Goal: Information Seeking & Learning: Learn about a topic

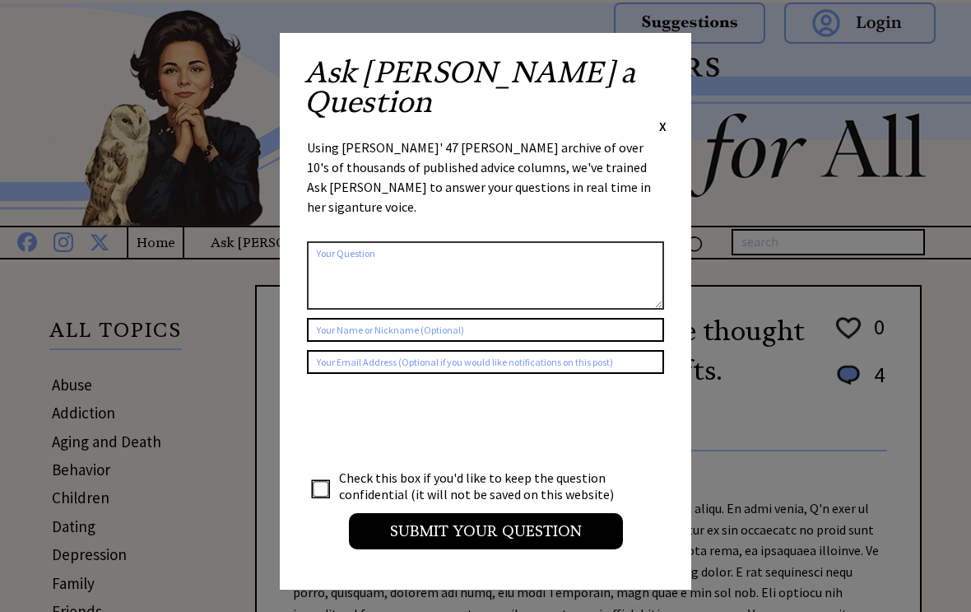
click at [664, 118] on span "X" at bounding box center [662, 126] width 7 height 16
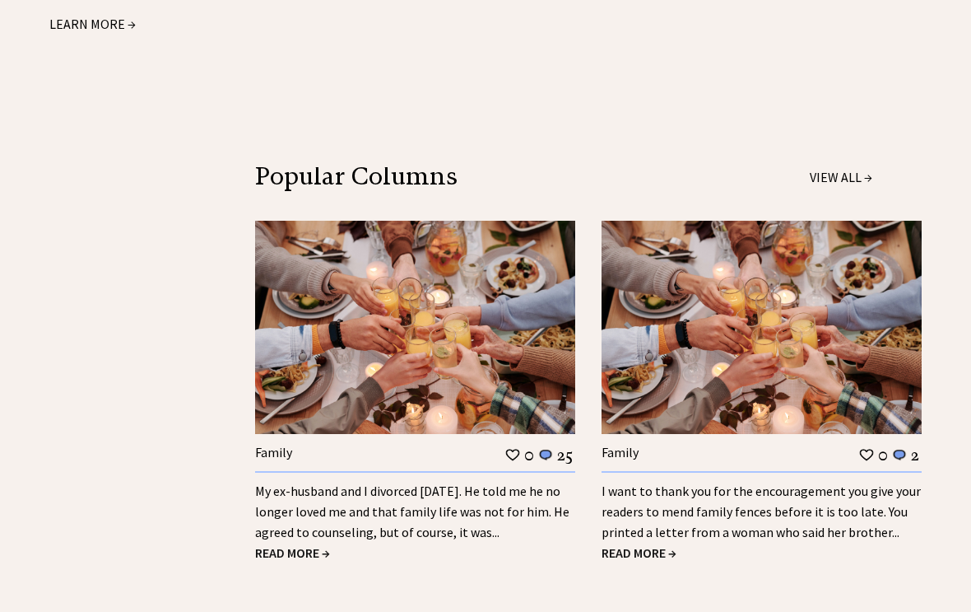
scroll to position [2142, 0]
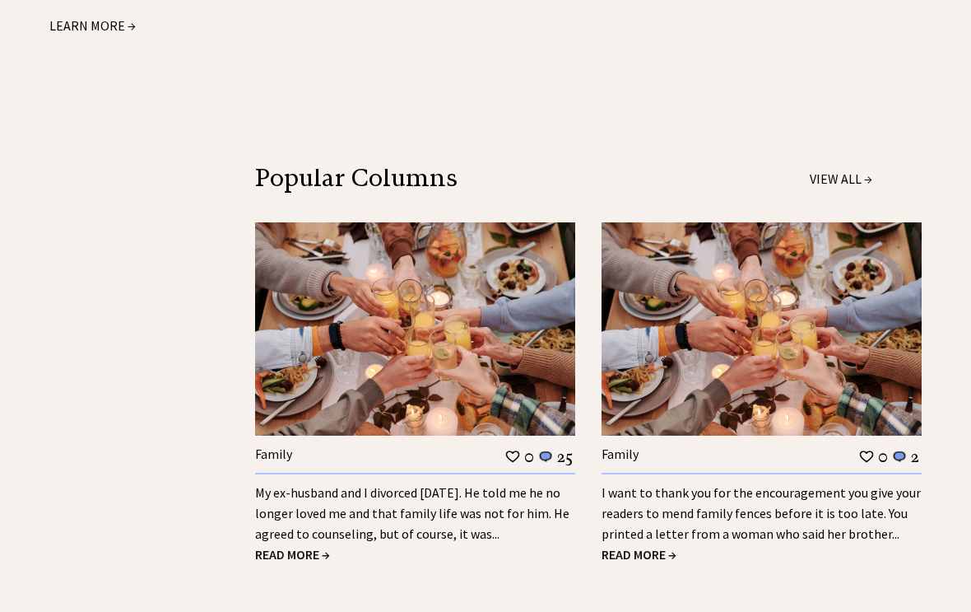
click at [285, 547] on span "READ MORE →" at bounding box center [292, 555] width 75 height 16
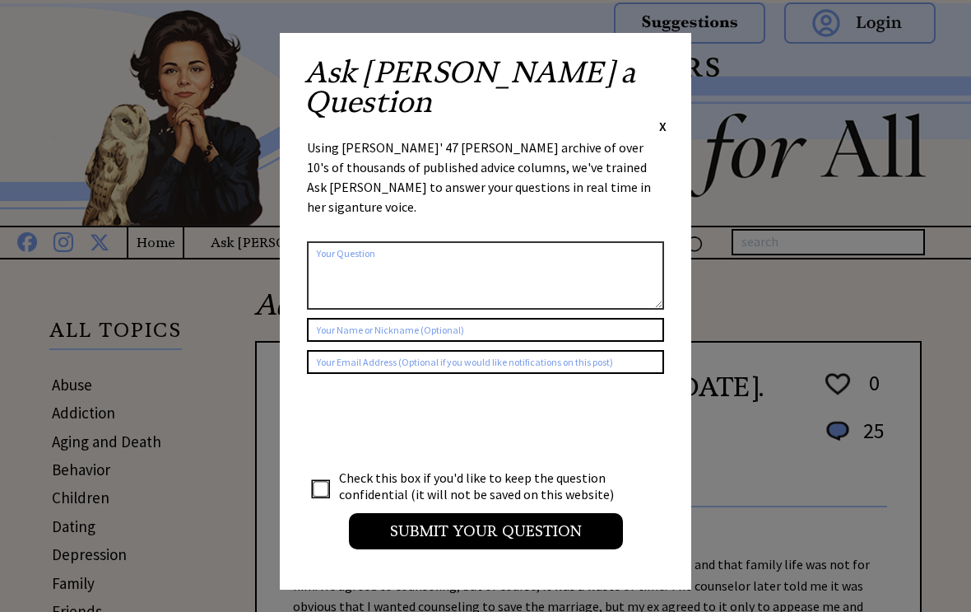
click at [676, 63] on div "Ask Ann a Question X Using Ann Landers' 47 vear archive of over 10's of thousan…" at bounding box center [486, 311] width 412 height 556
click at [666, 118] on span "X" at bounding box center [662, 126] width 7 height 16
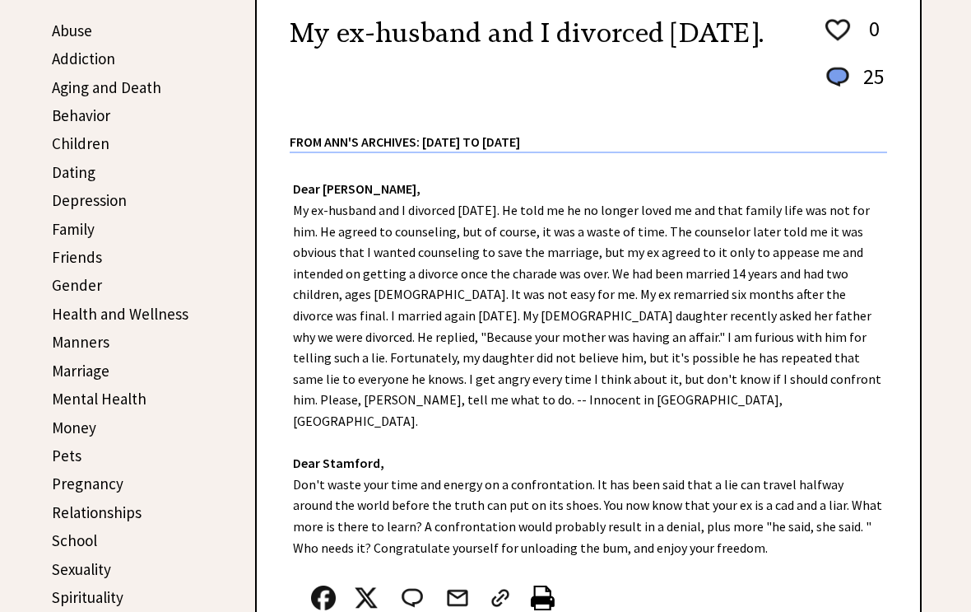
scroll to position [324, 0]
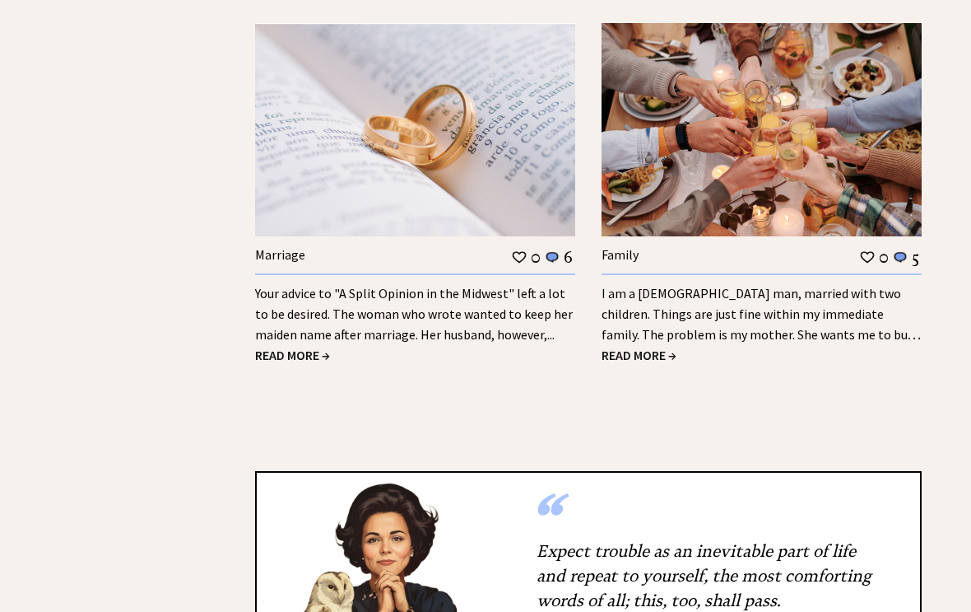
scroll to position [3154, 0]
click at [296, 347] on span "READ MORE →" at bounding box center [292, 355] width 75 height 16
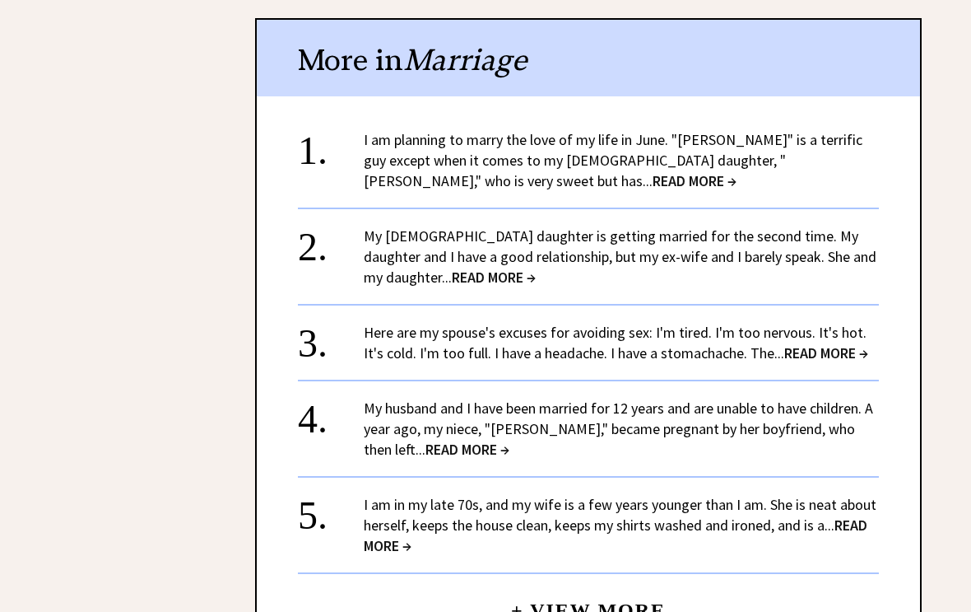
scroll to position [2233, 0]
click at [846, 342] on span "READ MORE →" at bounding box center [826, 351] width 84 height 19
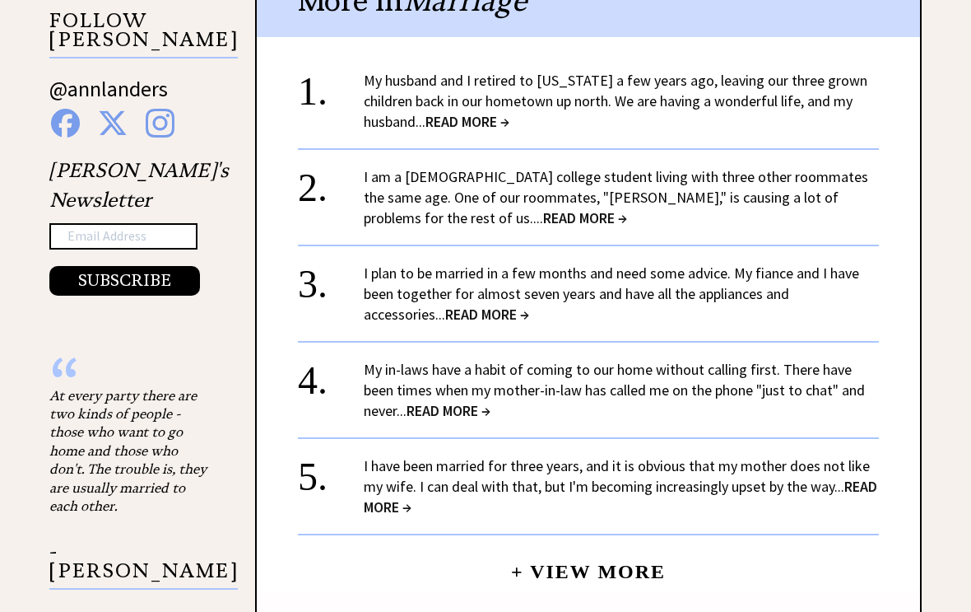
scroll to position [1624, 0]
click at [402, 487] on span "READ MORE →" at bounding box center [621, 496] width 514 height 40
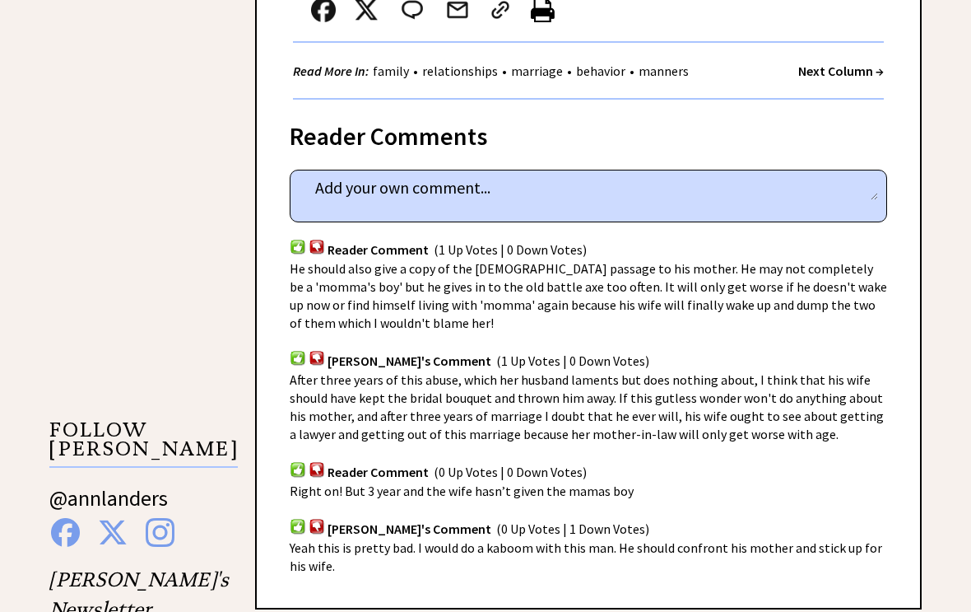
scroll to position [1048, 0]
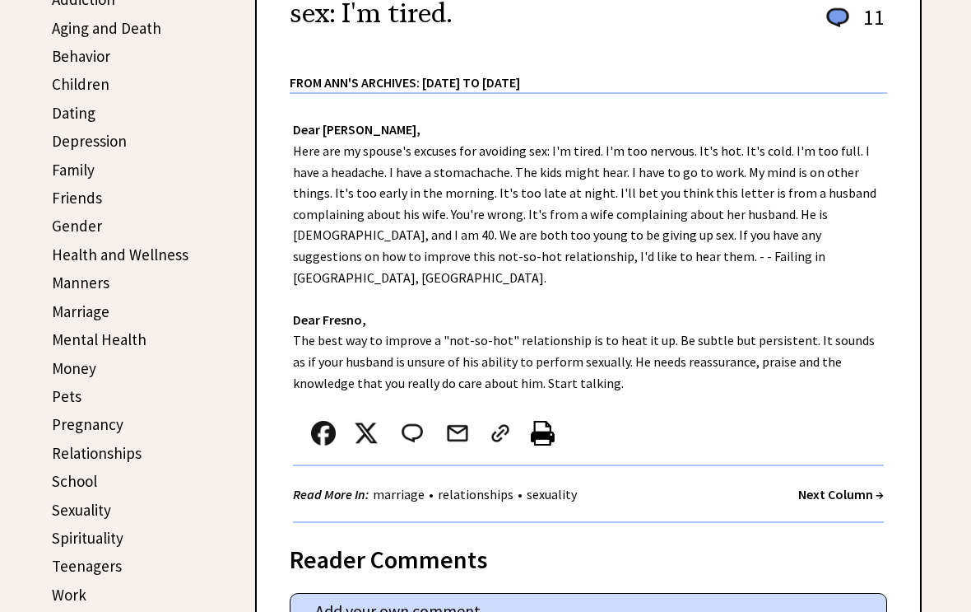
scroll to position [412, 0]
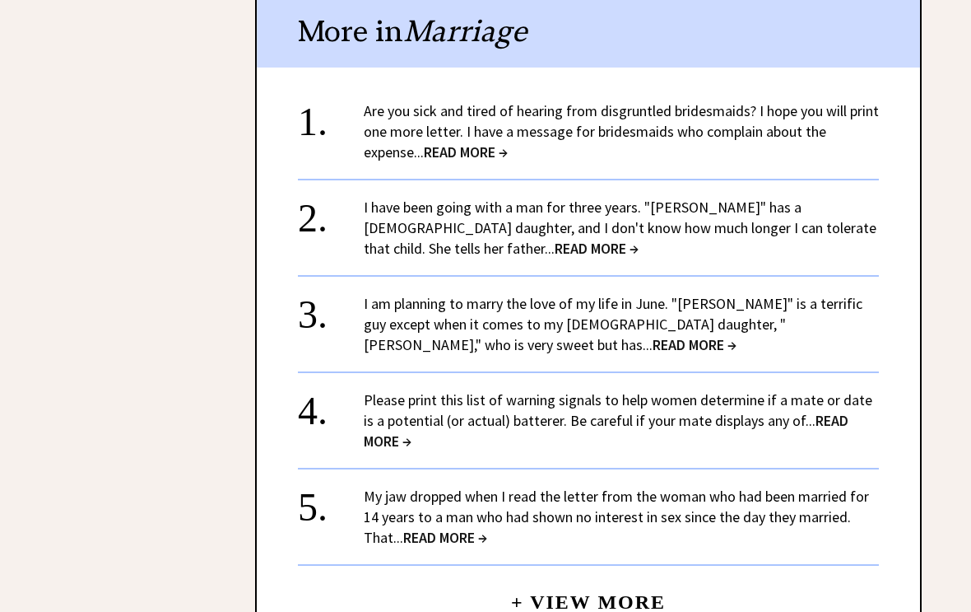
scroll to position [2260, 0]
click at [653, 336] on span "READ MORE →" at bounding box center [695, 345] width 84 height 19
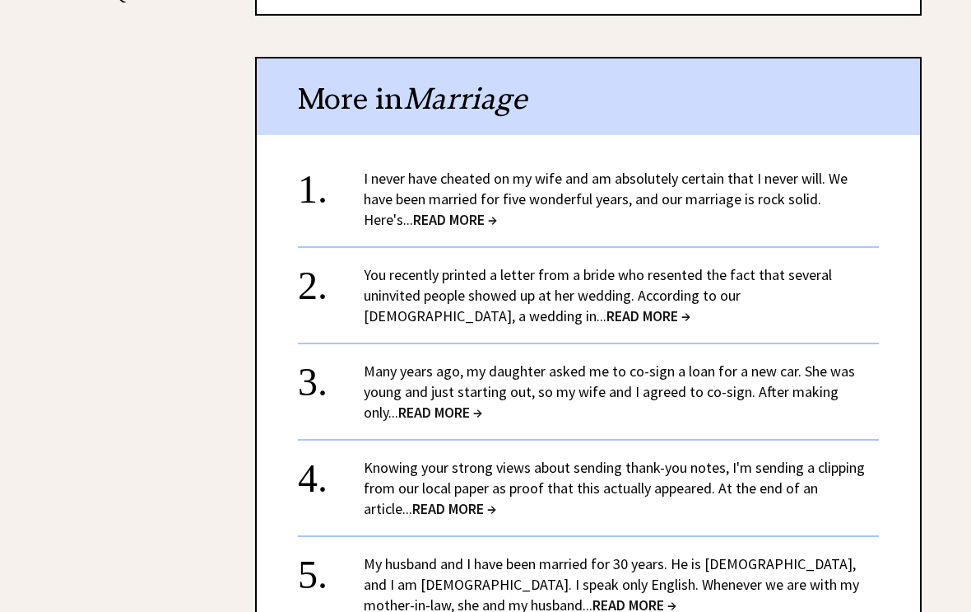
scroll to position [2194, 0]
click at [430, 210] on span "READ MORE →" at bounding box center [455, 219] width 84 height 19
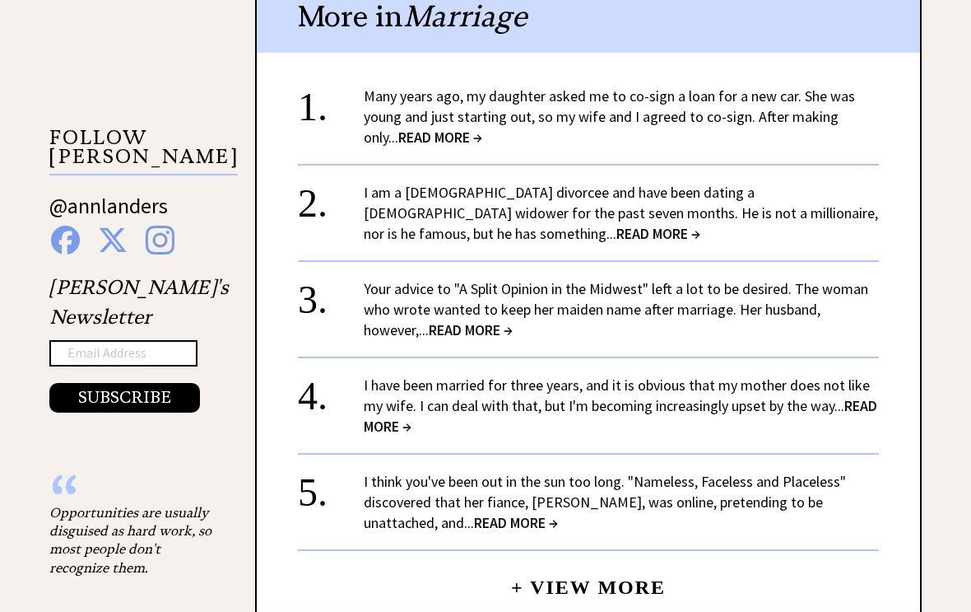
scroll to position [1500, 0]
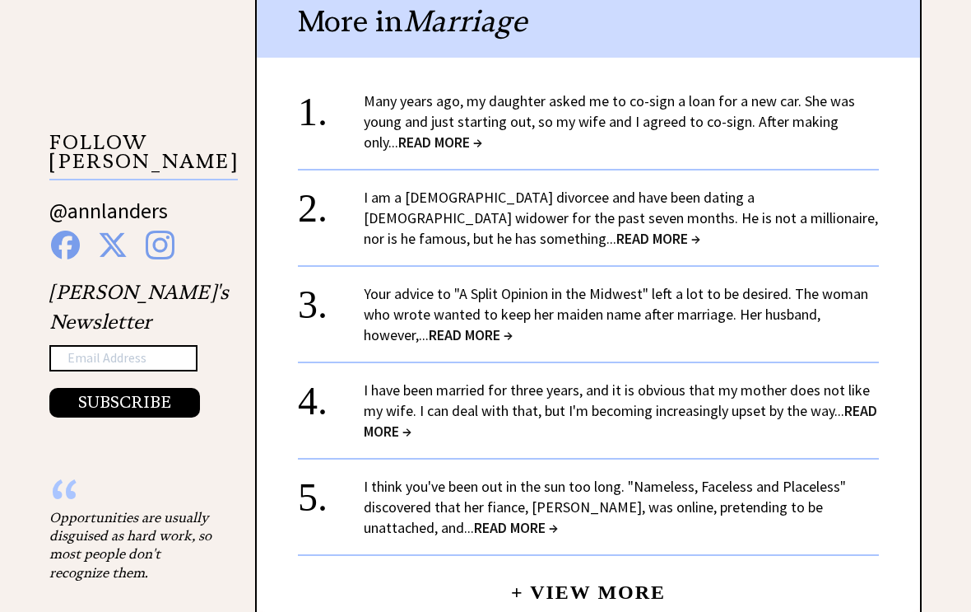
click at [416, 133] on span "READ MORE →" at bounding box center [440, 142] width 84 height 19
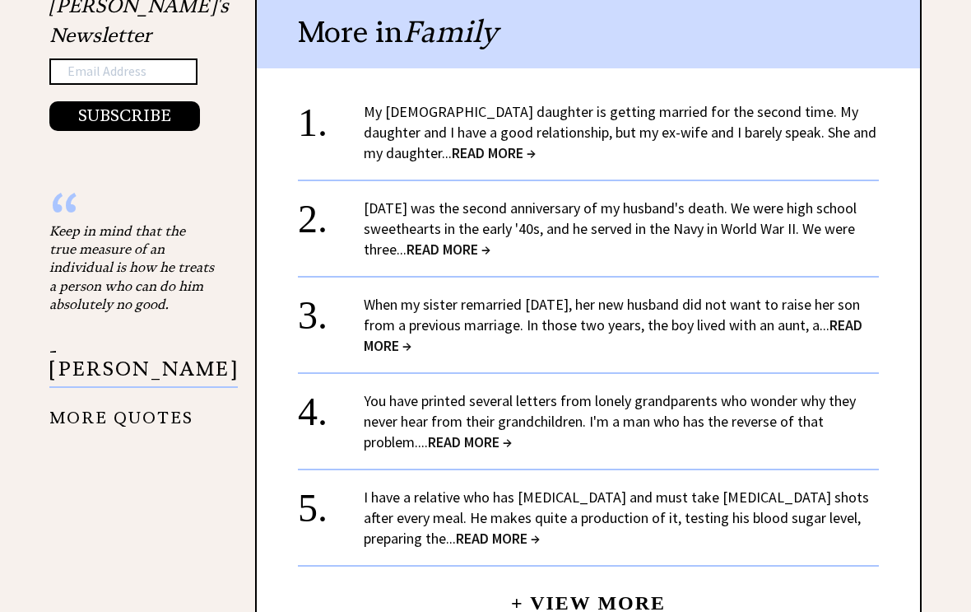
scroll to position [1794, 0]
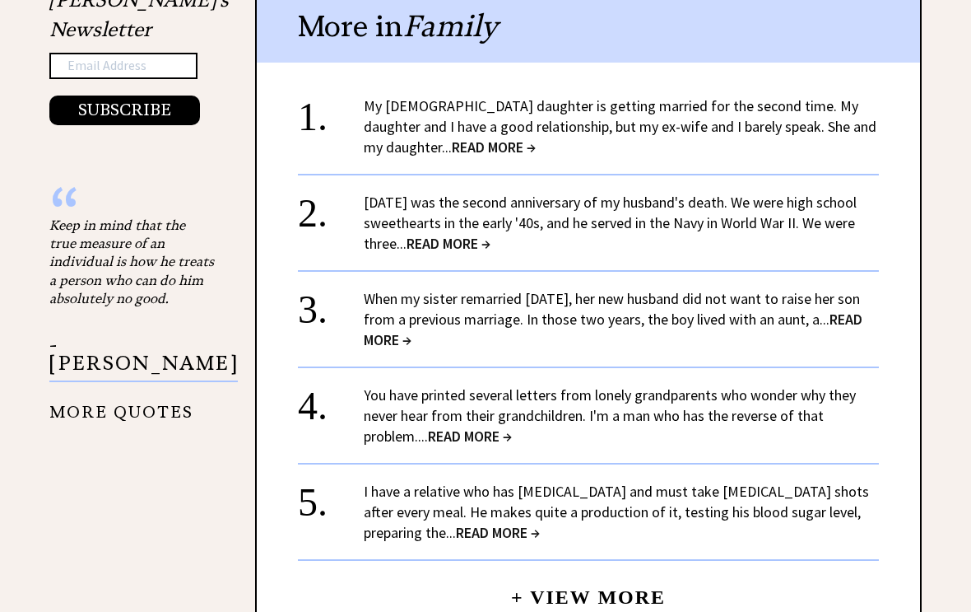
click at [480, 430] on span "READ MORE →" at bounding box center [470, 435] width 84 height 19
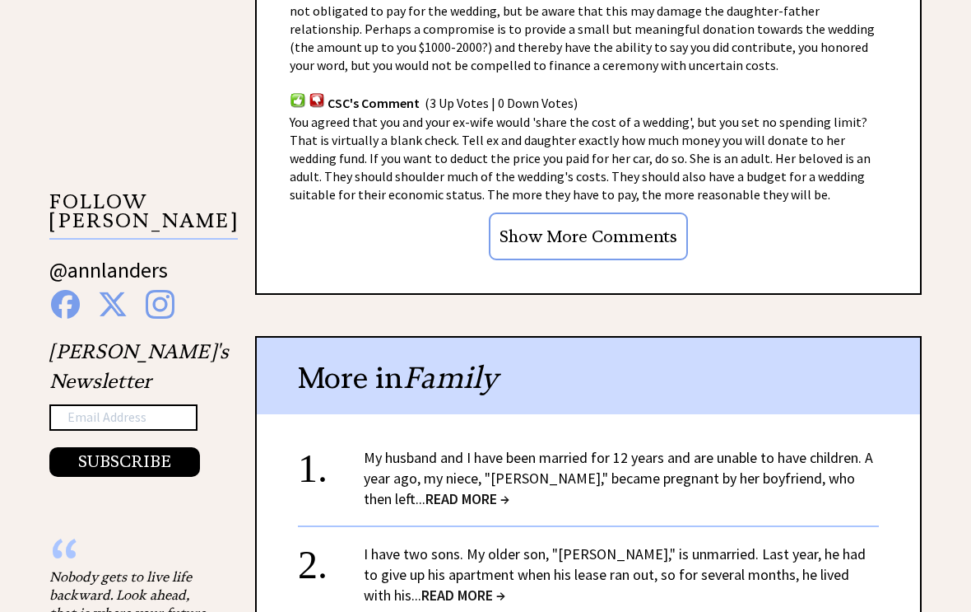
scroll to position [1440, 0]
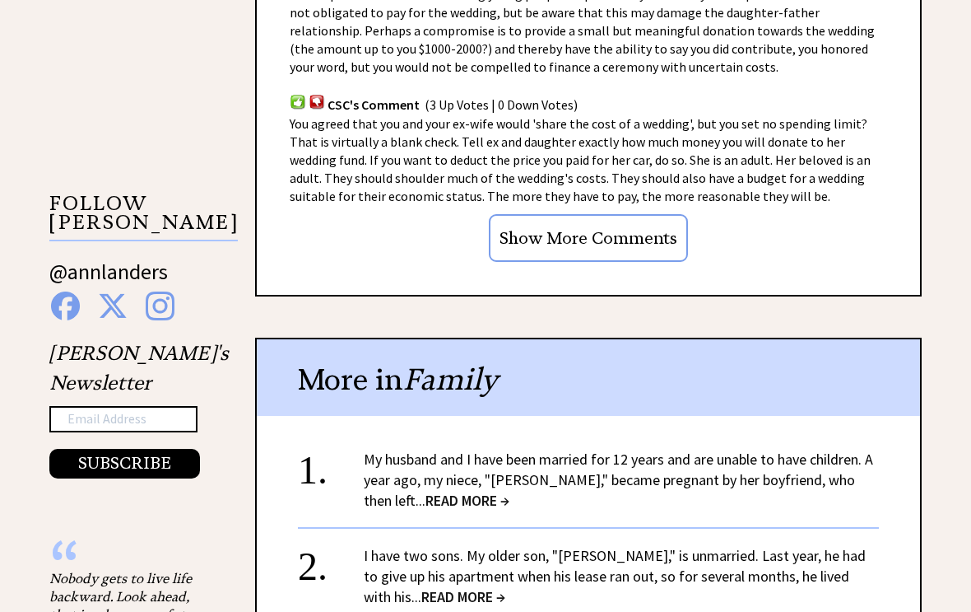
click at [426, 500] on span "READ MORE →" at bounding box center [468, 500] width 84 height 19
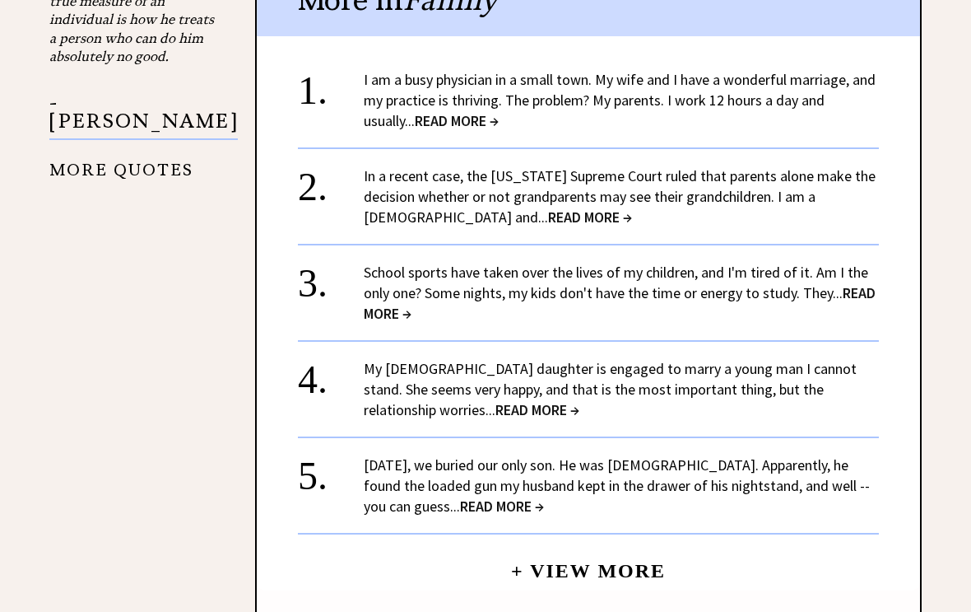
scroll to position [1891, 0]
